Goal: Information Seeking & Learning: Check status

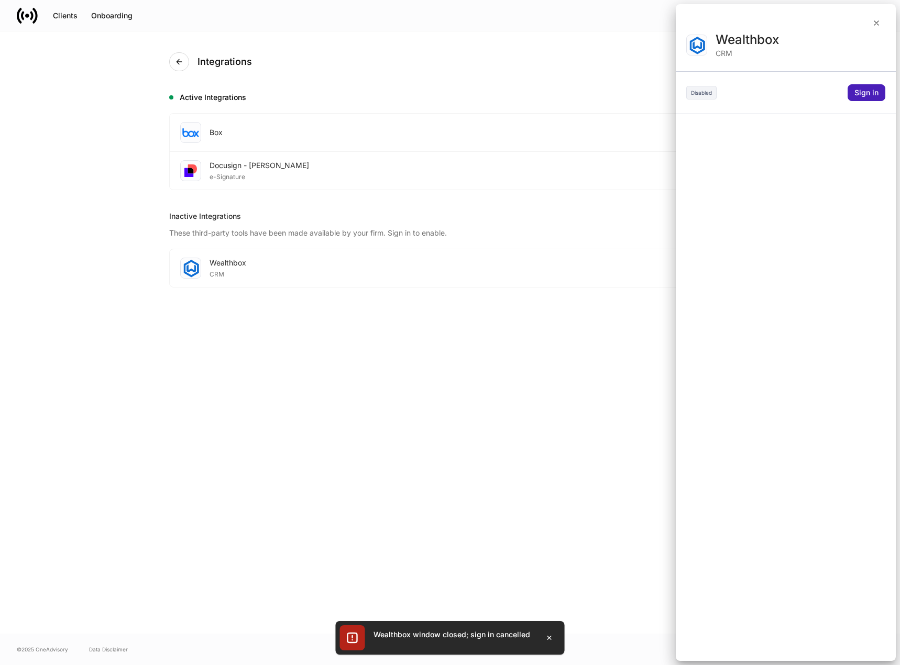
click at [863, 96] on div "Sign in" at bounding box center [866, 92] width 24 height 7
click at [560, 123] on div at bounding box center [450, 332] width 900 height 665
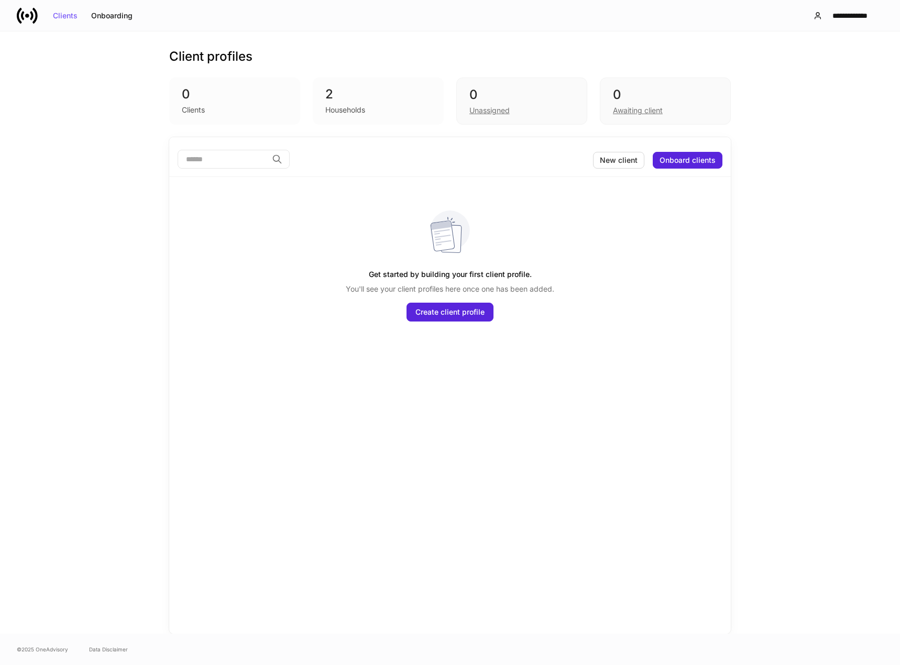
click at [40, 207] on div "Client profiles 0 Clients 2 Households 0 Unassigned 0 Awaiting client ​ New cli…" at bounding box center [450, 332] width 900 height 602
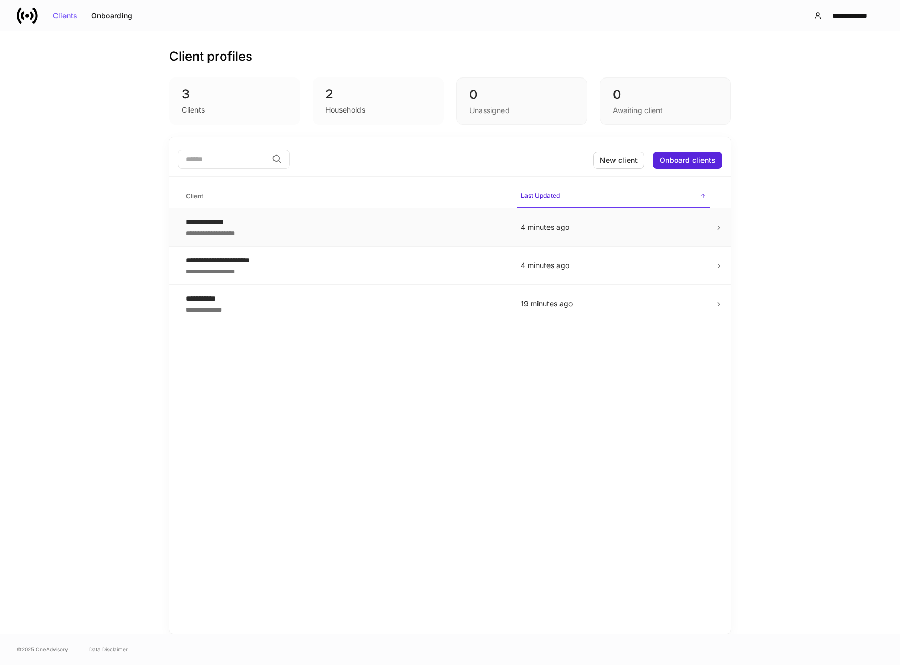
click at [619, 223] on p "4 minutes ago" at bounding box center [613, 227] width 185 height 10
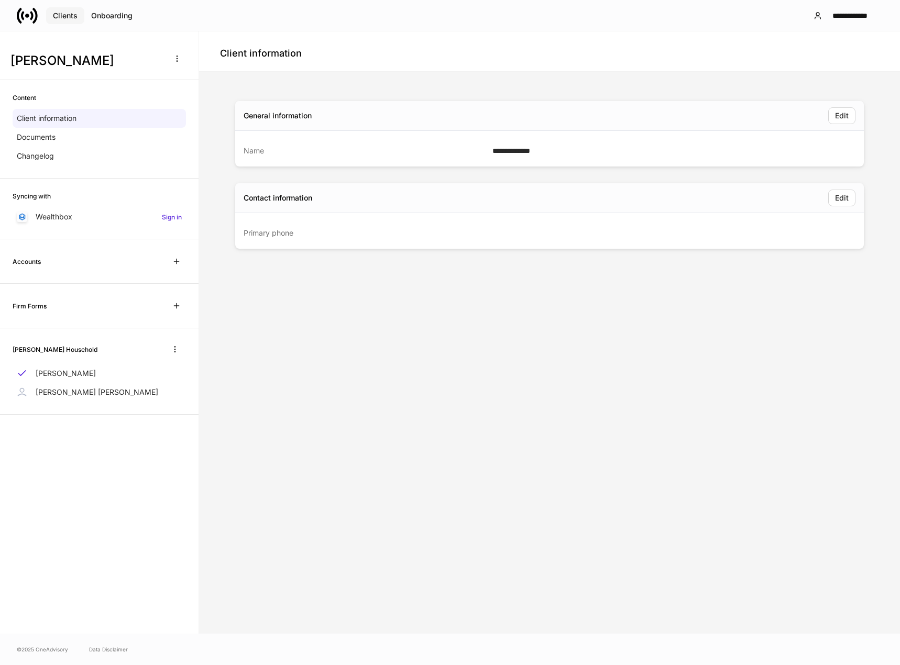
click at [68, 15] on div "Clients" at bounding box center [65, 15] width 25 height 7
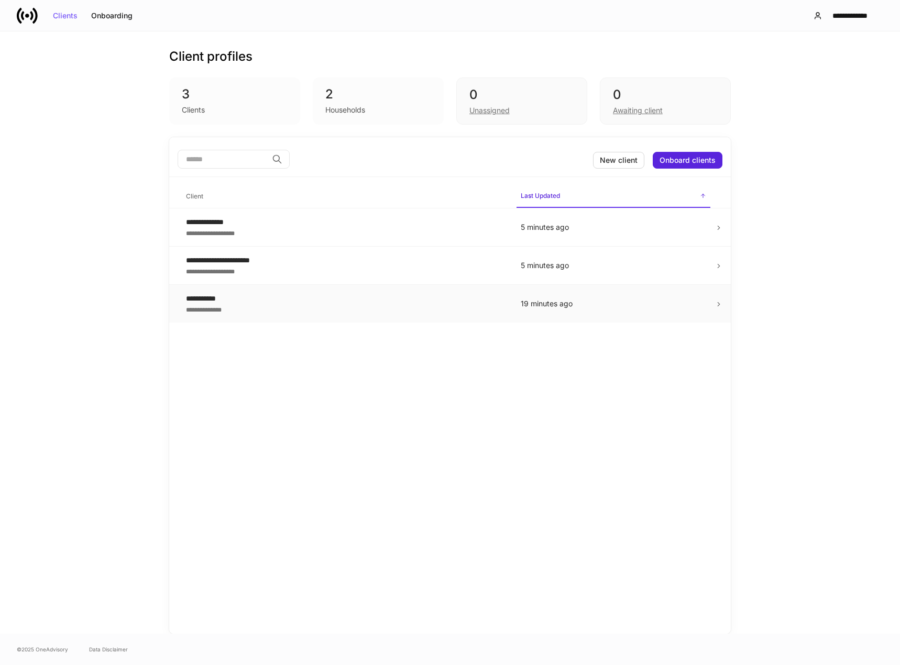
click at [677, 313] on td "19 minutes ago" at bounding box center [613, 304] width 202 height 38
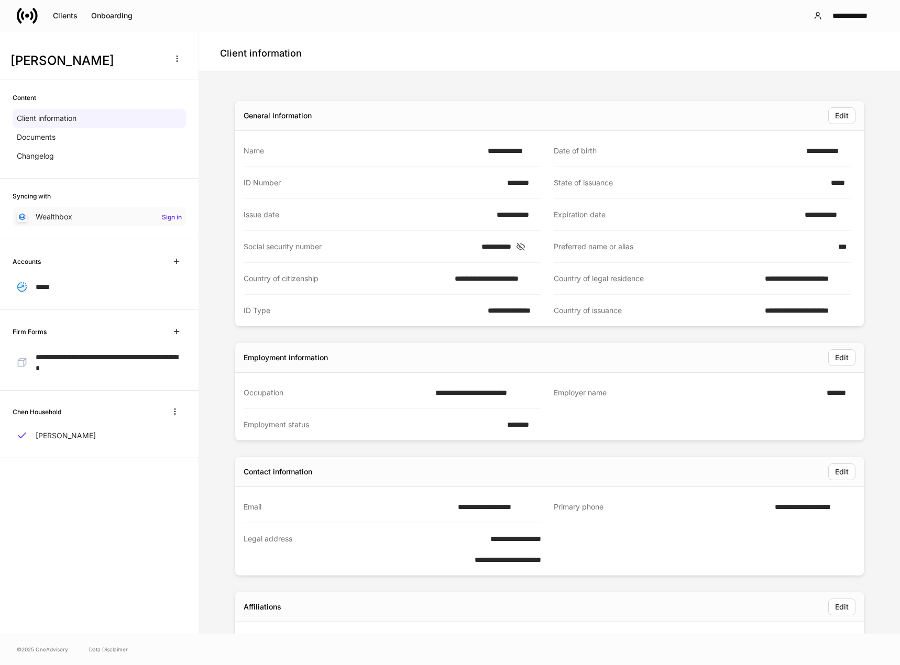
click at [173, 216] on h6 "Sign in" at bounding box center [172, 217] width 20 height 10
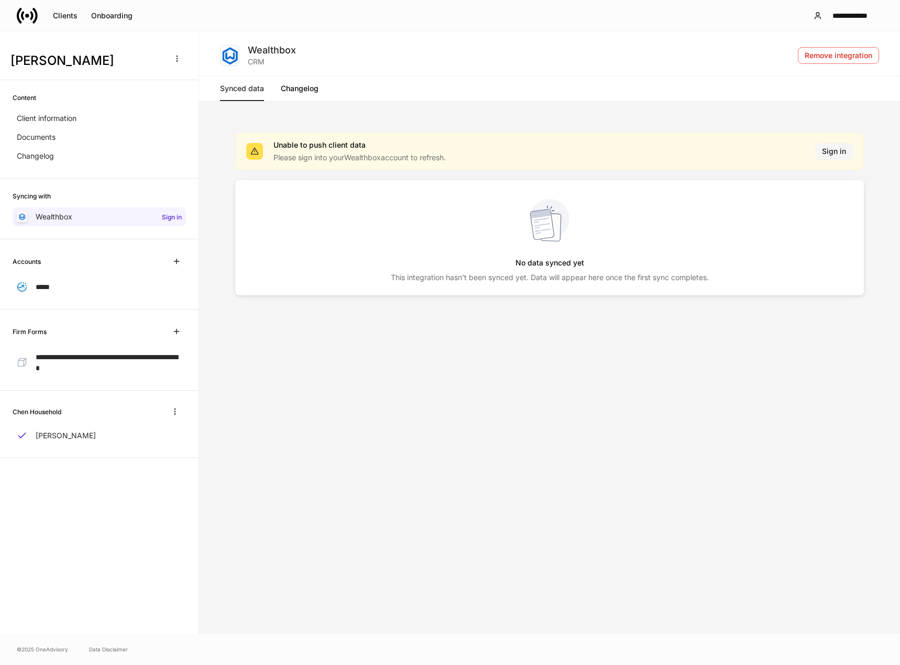
click at [829, 155] on div "Sign in" at bounding box center [834, 151] width 24 height 7
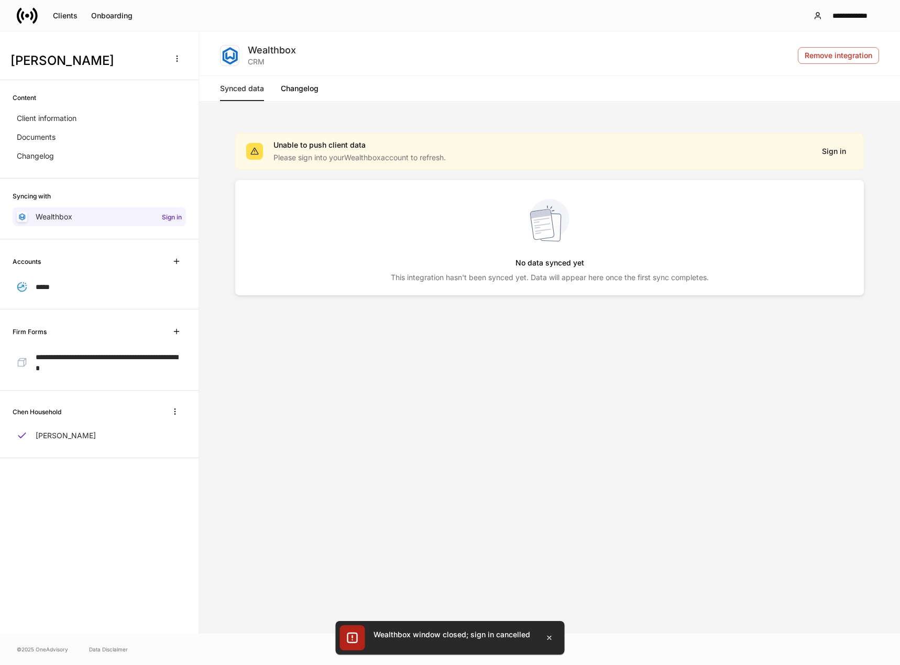
click at [299, 89] on link "Changelog" at bounding box center [300, 88] width 38 height 25
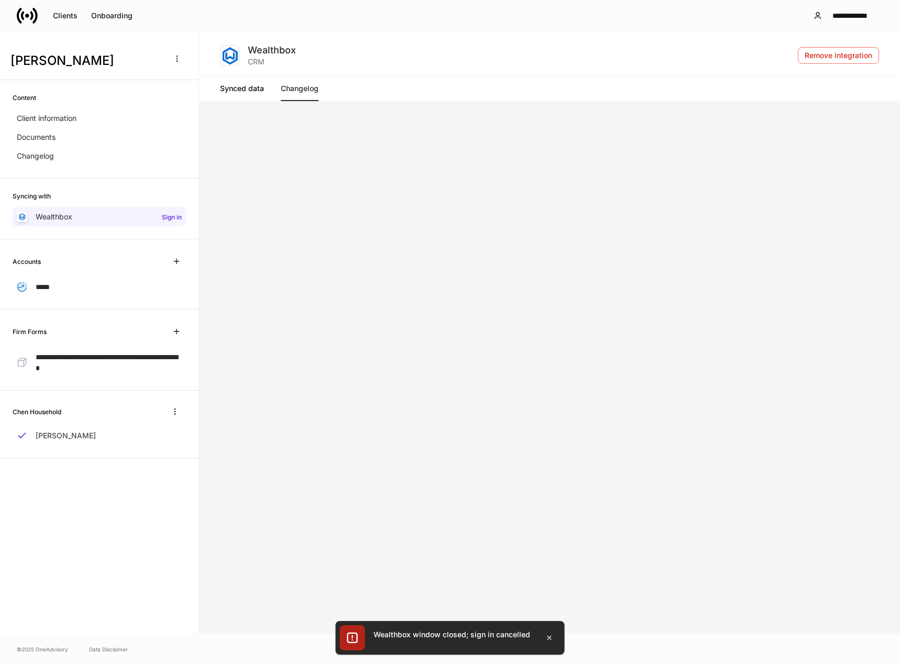
click at [247, 90] on link "Synced data" at bounding box center [242, 88] width 44 height 25
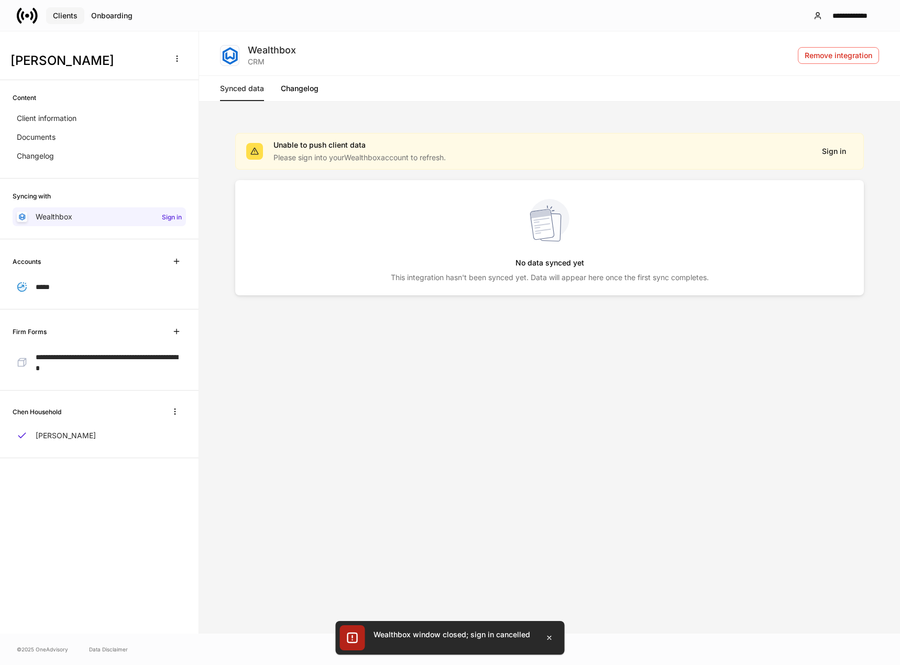
click at [74, 18] on div "Clients" at bounding box center [65, 15] width 25 height 7
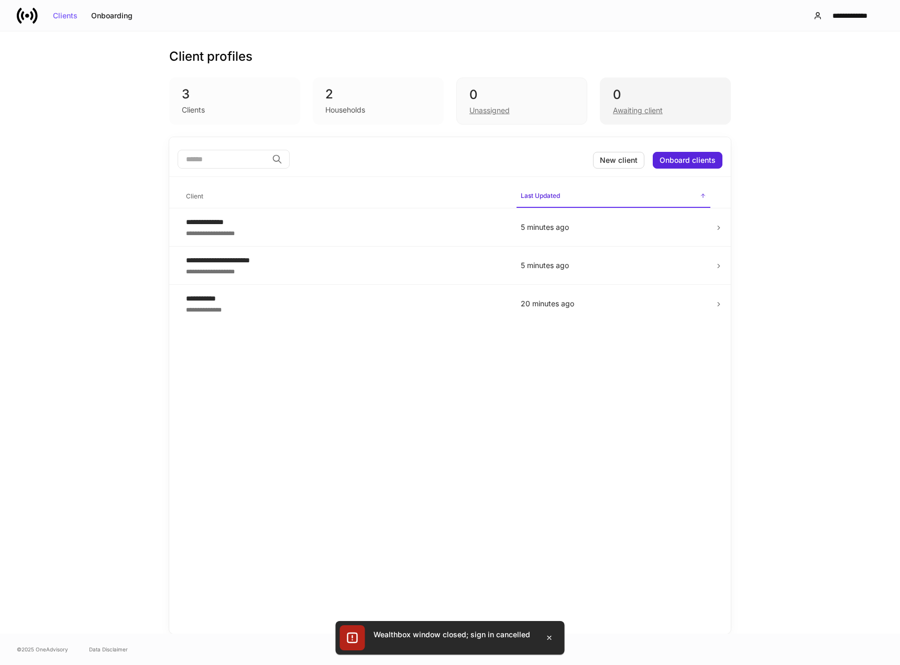
click at [646, 110] on div "Awaiting client" at bounding box center [638, 110] width 50 height 10
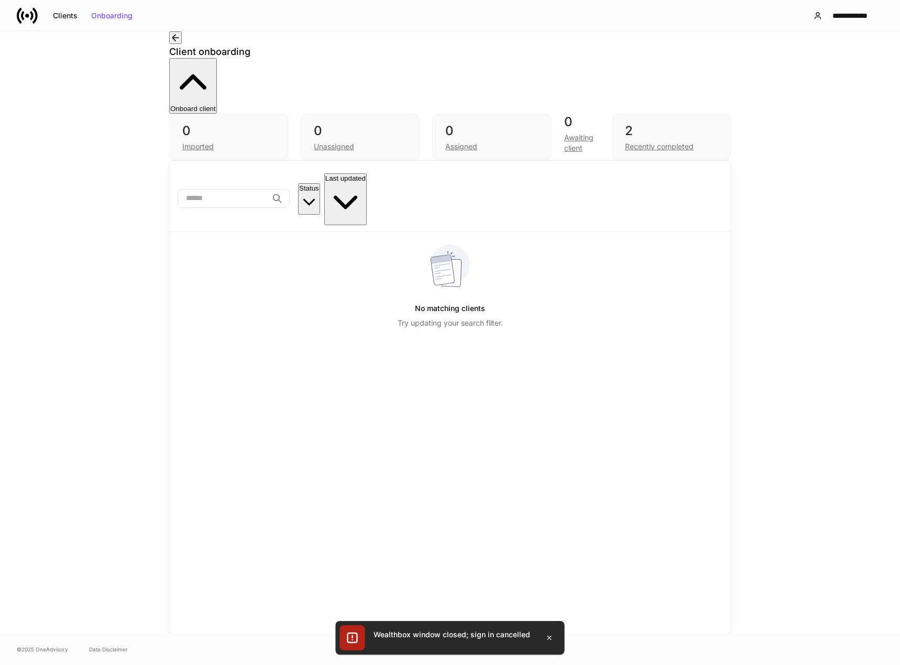
click at [179, 43] on icon "button" at bounding box center [175, 37] width 10 height 10
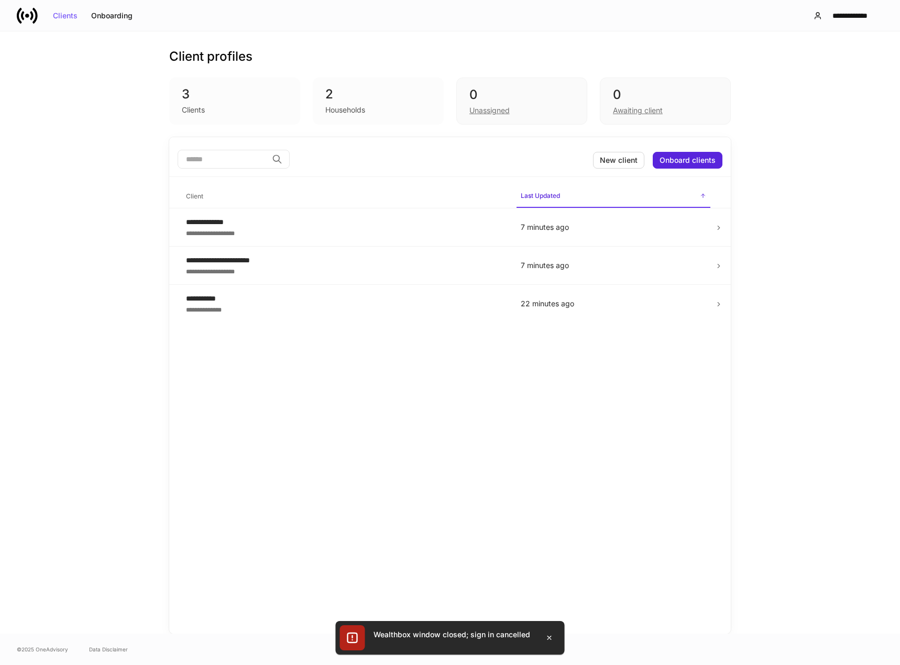
click at [54, 261] on div "**********" at bounding box center [450, 332] width 900 height 602
click at [548, 642] on icon "button" at bounding box center [549, 638] width 8 height 8
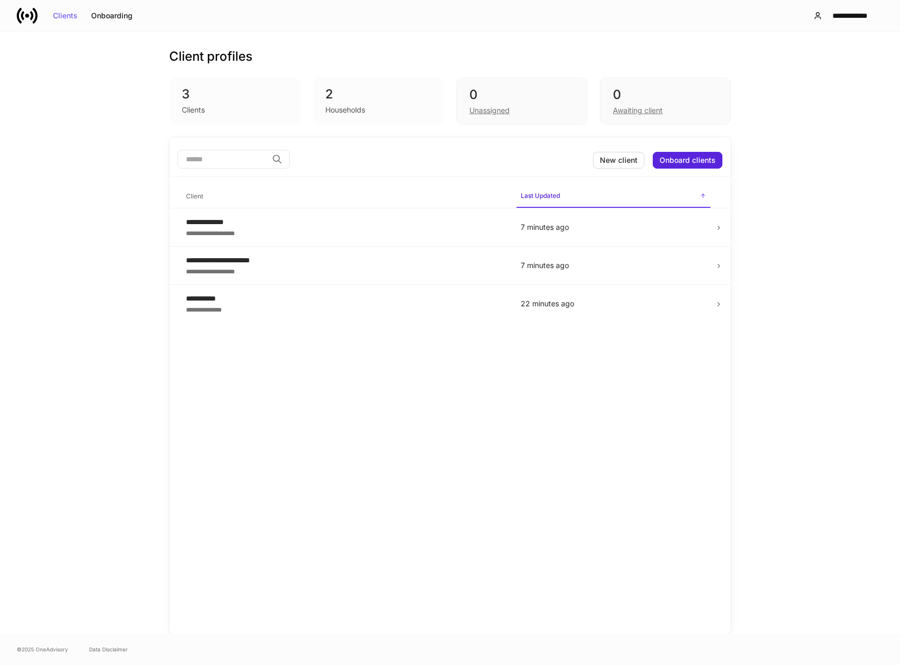
click at [811, 621] on div "**********" at bounding box center [450, 332] width 900 height 602
click at [427, 3] on div "**********" at bounding box center [450, 15] width 900 height 31
